Goal: Information Seeking & Learning: Learn about a topic

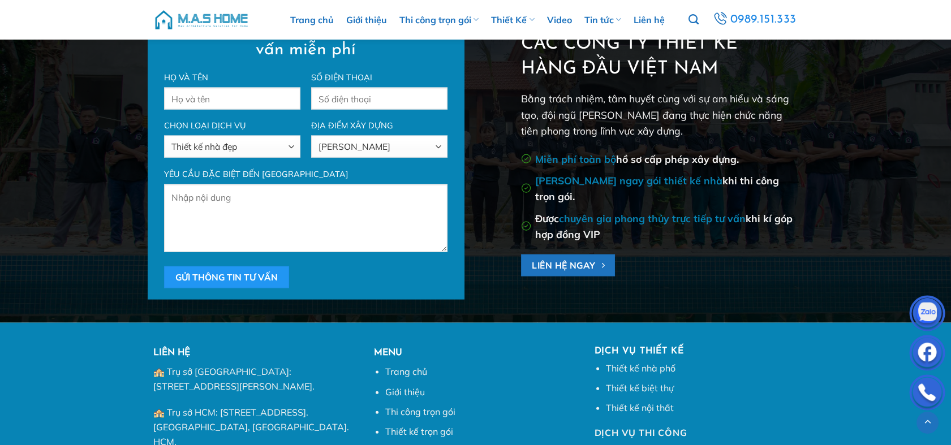
scroll to position [5143, 0]
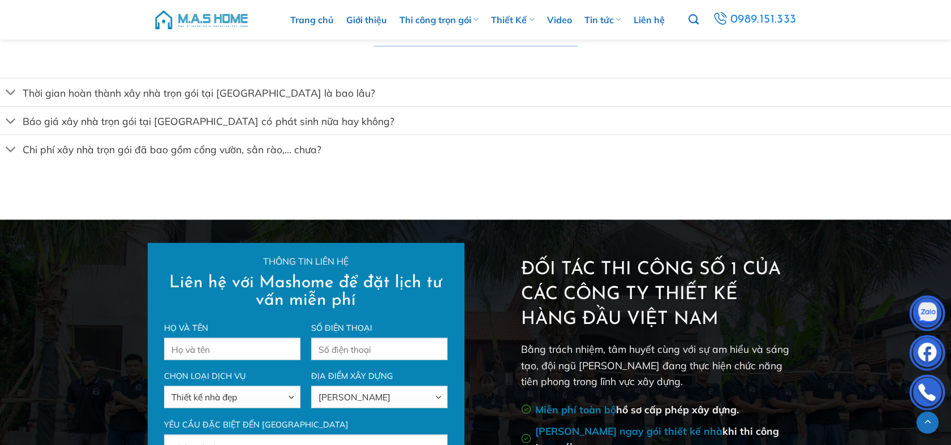
scroll to position [5029, 0]
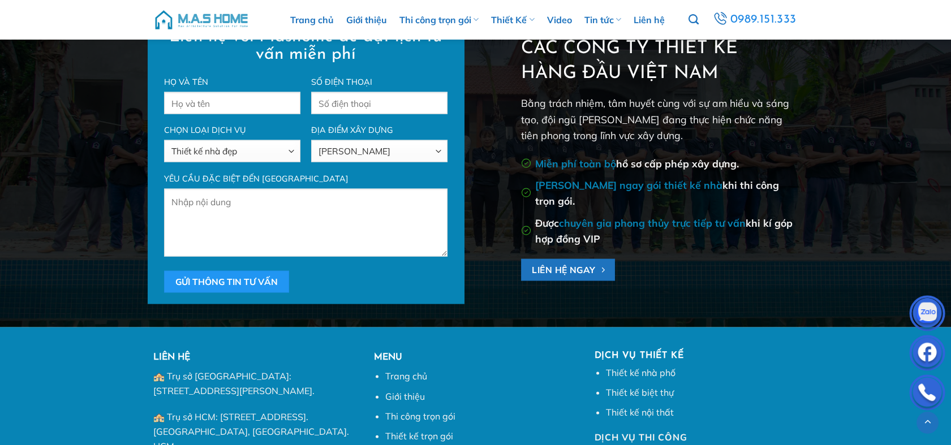
scroll to position [5029, 0]
